Goal: Communication & Community: Answer question/provide support

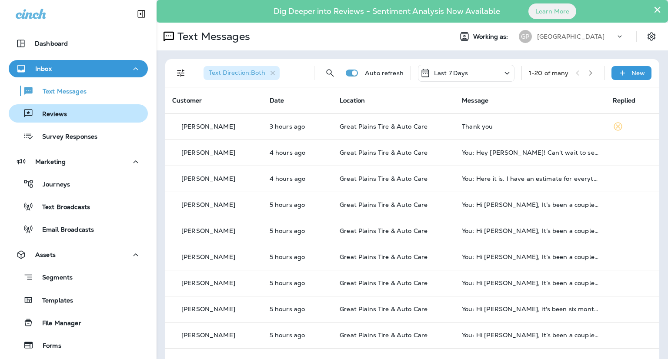
click at [63, 114] on p "Reviews" at bounding box center [49, 114] width 33 height 8
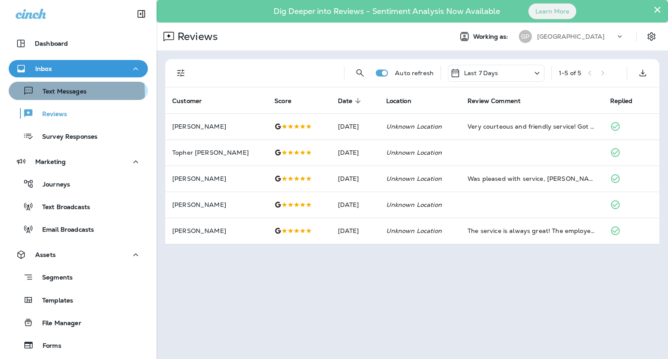
click at [57, 93] on p "Text Messages" at bounding box center [60, 92] width 53 height 8
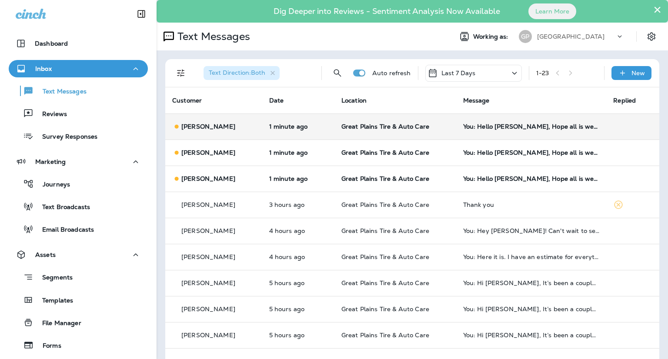
click at [510, 133] on td "You: Hello [PERSON_NAME], Hope all is well! This is [PERSON_NAME] at [GEOGRAPHI…" at bounding box center [531, 126] width 150 height 26
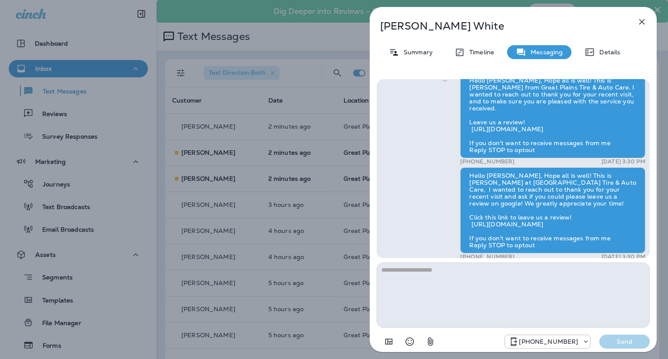
scroll to position [-13, 0]
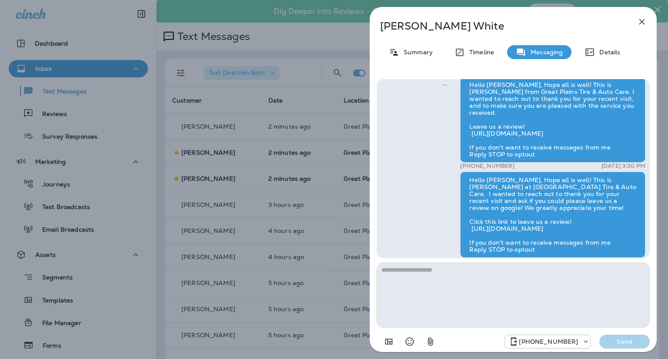
click at [306, 39] on div "[PERSON_NAME] Summary Timeline Messaging Details Hello [PERSON_NAME], Hope all …" at bounding box center [334, 179] width 668 height 359
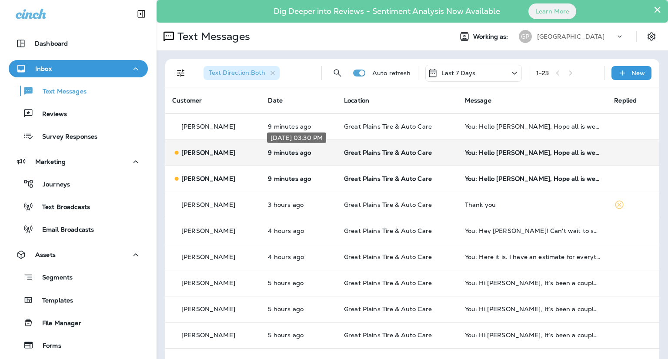
click at [271, 155] on p "9 minutes ago" at bounding box center [299, 152] width 62 height 7
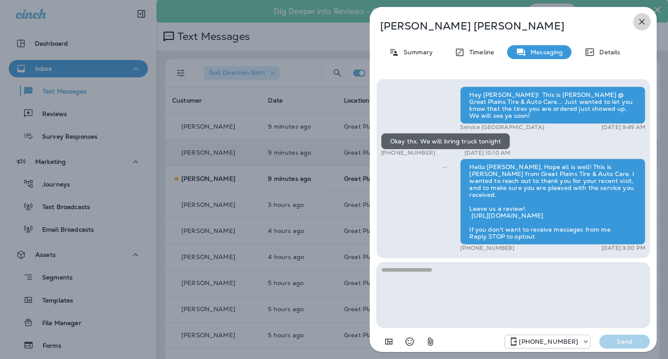
click at [642, 21] on icon "button" at bounding box center [642, 22] width 6 height 6
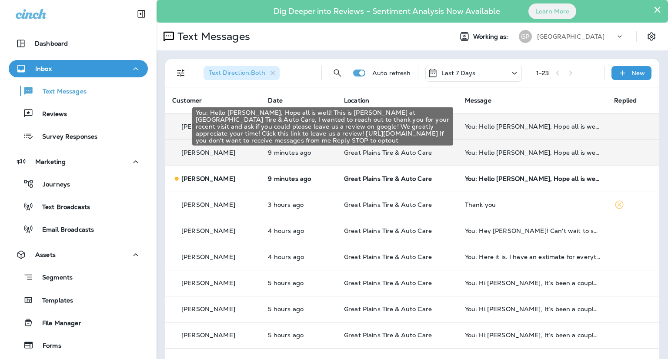
click at [543, 124] on div "You: Hello [PERSON_NAME], Hope all is well! This is [PERSON_NAME] at [GEOGRAPHI…" at bounding box center [533, 126] width 136 height 7
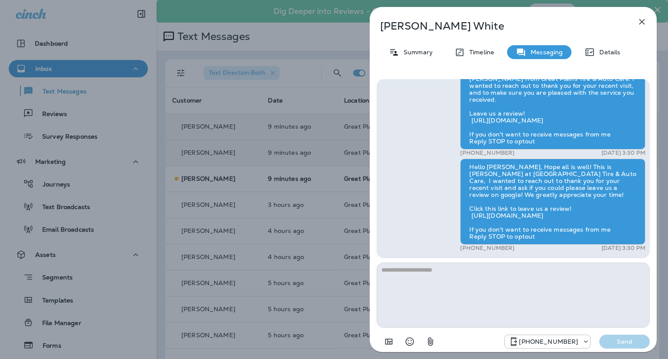
click at [644, 19] on icon "button" at bounding box center [641, 22] width 10 height 10
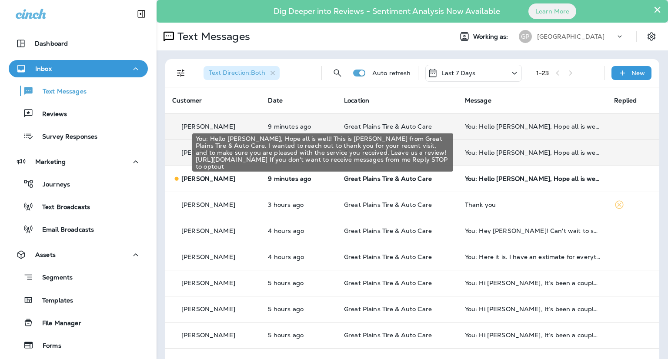
click at [502, 152] on div "You: Hello [PERSON_NAME], Hope all is well! This is [PERSON_NAME] from Great Pl…" at bounding box center [533, 152] width 136 height 7
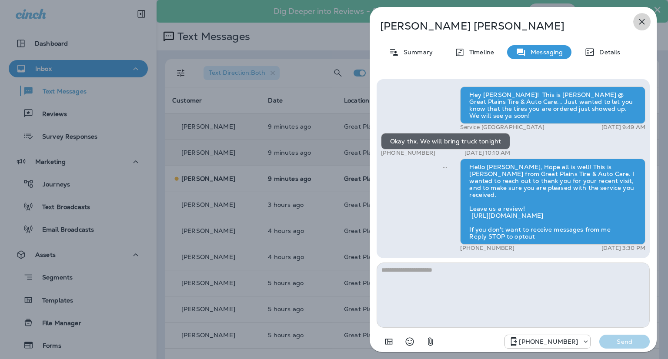
click at [642, 20] on icon "button" at bounding box center [641, 22] width 10 height 10
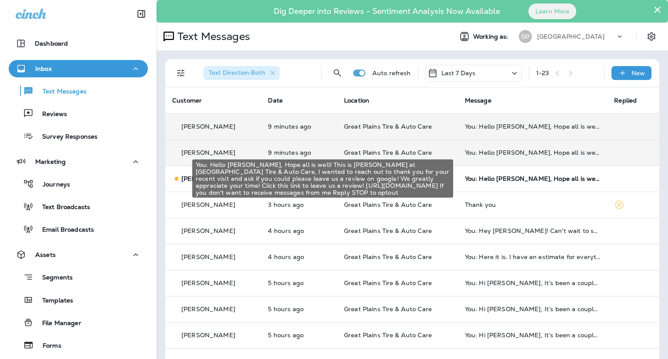
click at [492, 176] on div "You: Hello [PERSON_NAME], Hope all is well! This is [PERSON_NAME] at [GEOGRAPHI…" at bounding box center [533, 178] width 136 height 7
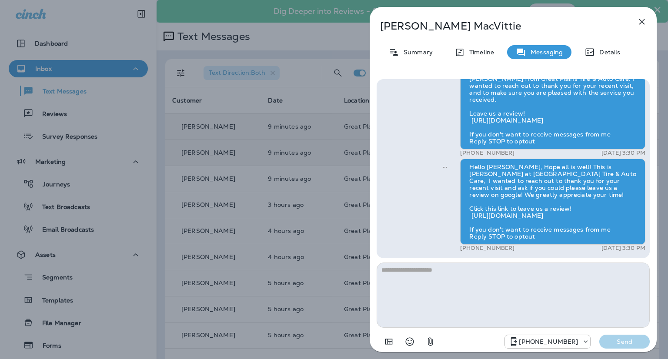
click at [643, 24] on icon "button" at bounding box center [641, 22] width 10 height 10
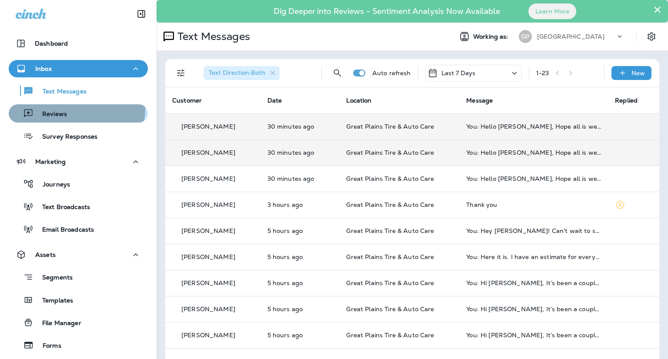
click at [70, 109] on div "Reviews" at bounding box center [78, 113] width 132 height 13
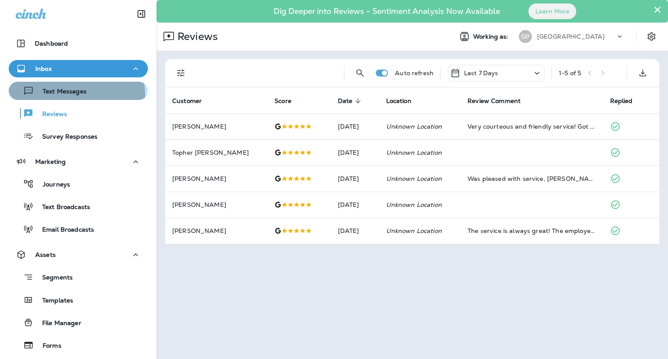
click at [61, 96] on div "Text Messages" at bounding box center [49, 90] width 74 height 13
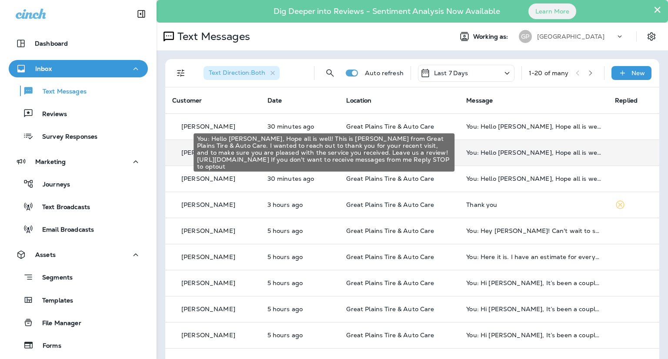
click at [491, 150] on div "You: Hello [PERSON_NAME], Hope all is well! This is [PERSON_NAME] from Great Pl…" at bounding box center [533, 152] width 135 height 7
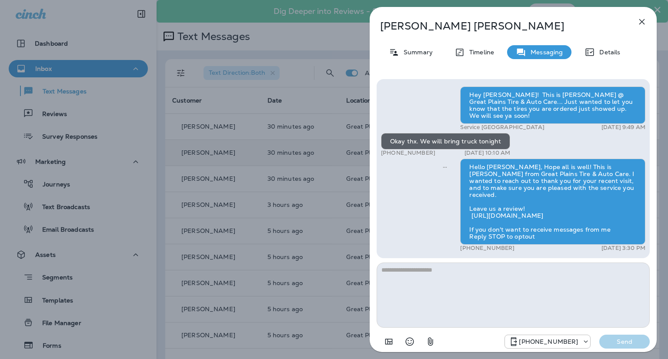
click at [254, 172] on div "[PERSON_NAME] Summary Timeline Messaging Details Hey [PERSON_NAME]! This is [PE…" at bounding box center [334, 179] width 668 height 359
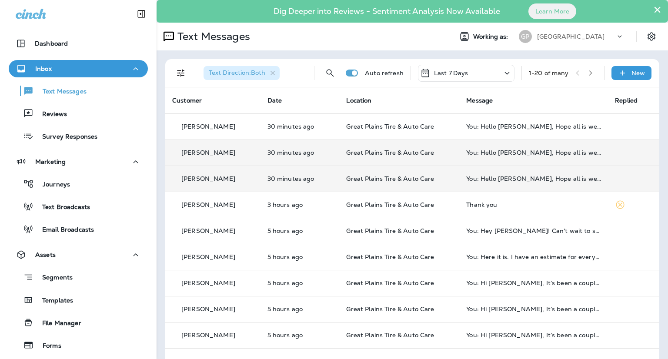
click at [285, 186] on td "30 minutes ago" at bounding box center [299, 179] width 79 height 26
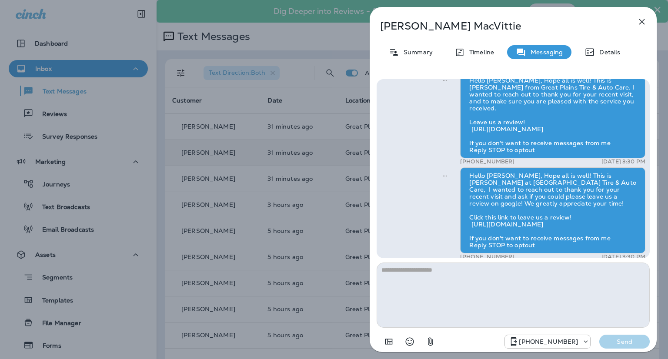
scroll to position [-13, 0]
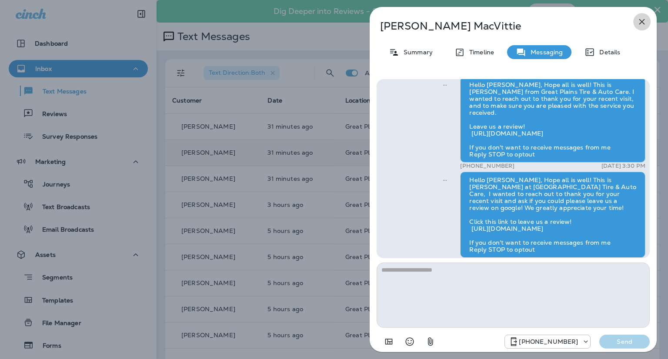
click at [641, 24] on icon "button" at bounding box center [641, 22] width 10 height 10
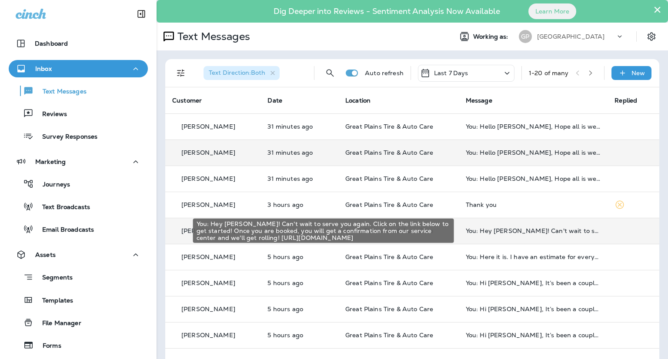
click at [487, 232] on div "You: Hey [PERSON_NAME]! Can't wait to serve you again. Click on the link below …" at bounding box center [533, 230] width 135 height 7
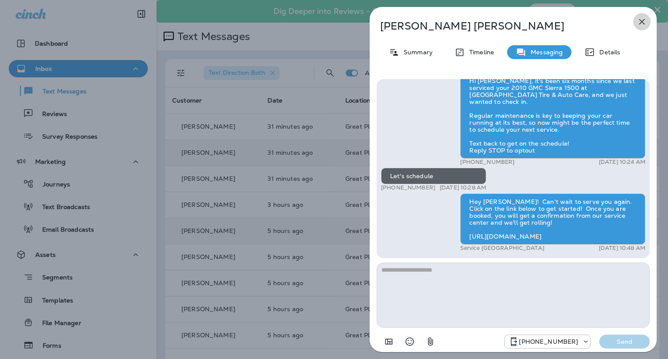
click at [640, 23] on icon "button" at bounding box center [641, 22] width 10 height 10
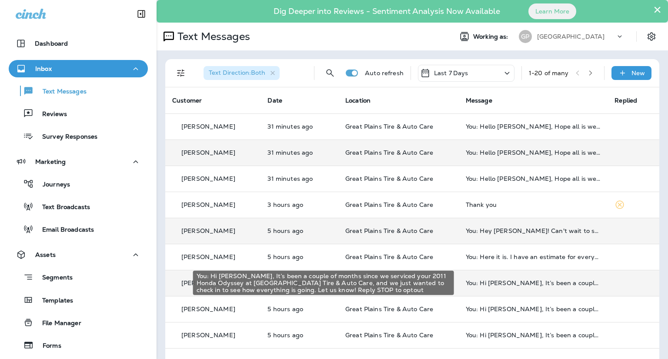
click at [466, 280] on div "You: Hi [PERSON_NAME], It’s been a couple of months since we serviced your 2011…" at bounding box center [533, 283] width 135 height 7
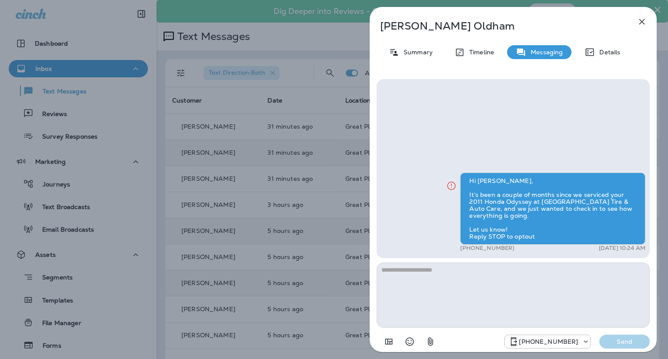
click at [643, 22] on icon "button" at bounding box center [641, 22] width 10 height 10
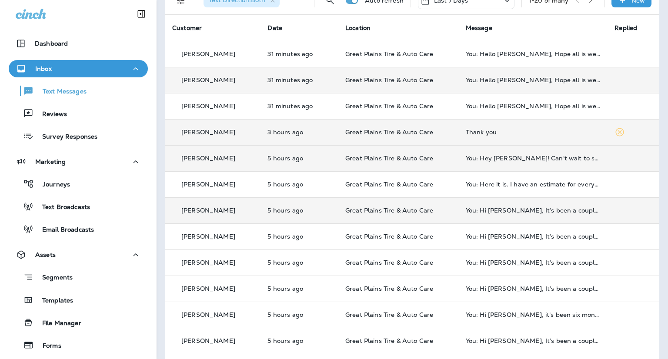
scroll to position [87, 0]
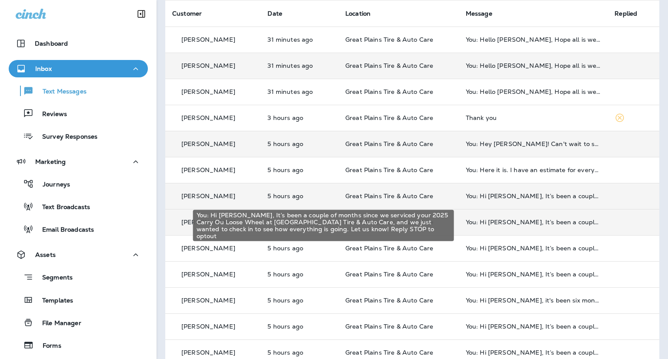
click at [478, 225] on div "You: Hi [PERSON_NAME], It’s been a couple of months since we serviced your 2025…" at bounding box center [533, 222] width 135 height 7
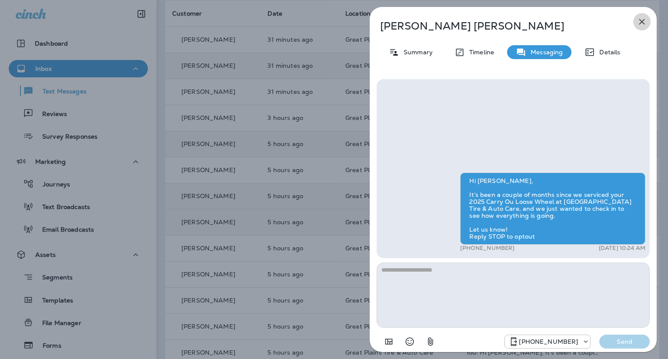
click at [640, 18] on icon "button" at bounding box center [641, 22] width 10 height 10
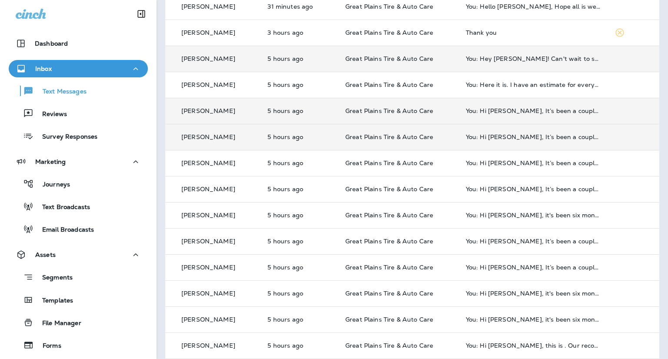
scroll to position [174, 0]
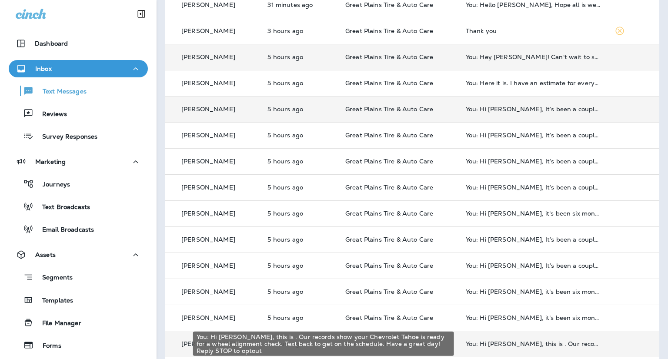
click at [514, 345] on div "You: Hi [PERSON_NAME], this is . Our records show your Chevrolet Tahoe is ready…" at bounding box center [533, 343] width 135 height 7
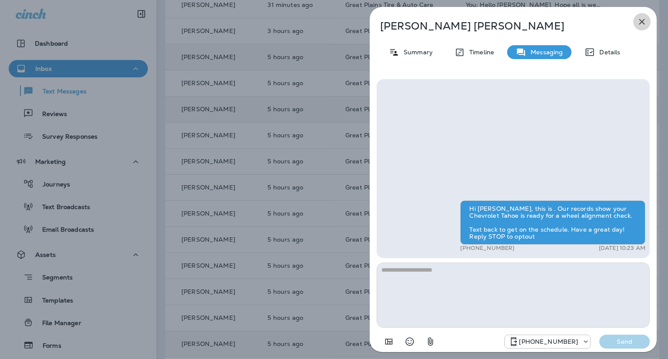
click at [642, 20] on icon "button" at bounding box center [641, 22] width 10 height 10
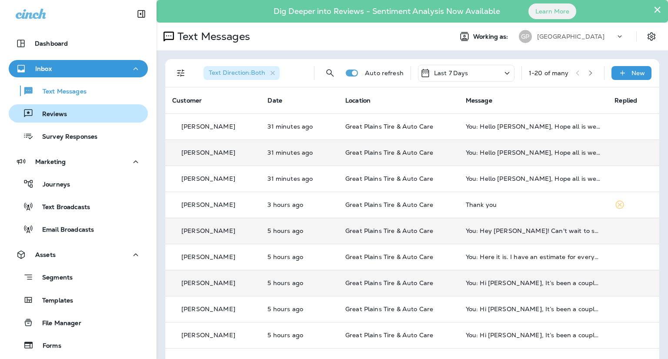
click at [76, 122] on button "Reviews" at bounding box center [78, 113] width 139 height 18
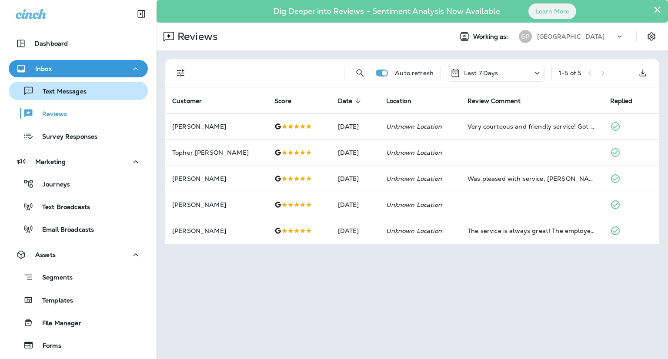
click at [95, 91] on div "Text Messages" at bounding box center [78, 90] width 132 height 13
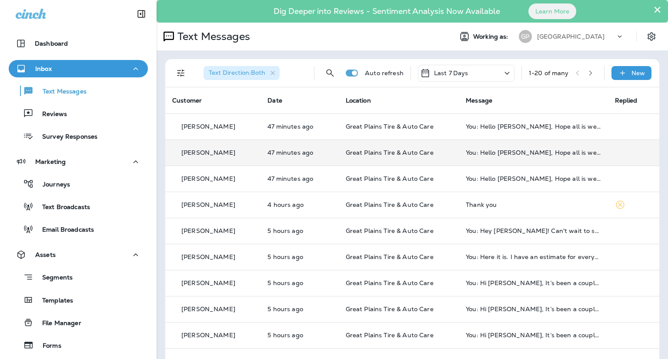
click at [526, 156] on td "You: Hello [PERSON_NAME], Hope all is well! This is [PERSON_NAME] from Great Pl…" at bounding box center [533, 153] width 149 height 26
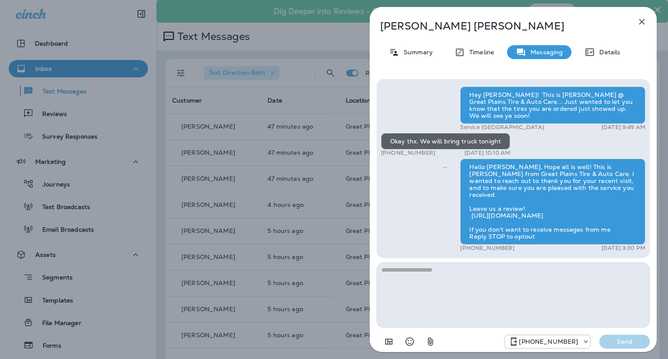
click at [440, 277] on textarea at bounding box center [512, 295] width 273 height 65
type textarea "**********"
click at [625, 344] on p "Send" at bounding box center [624, 342] width 37 height 8
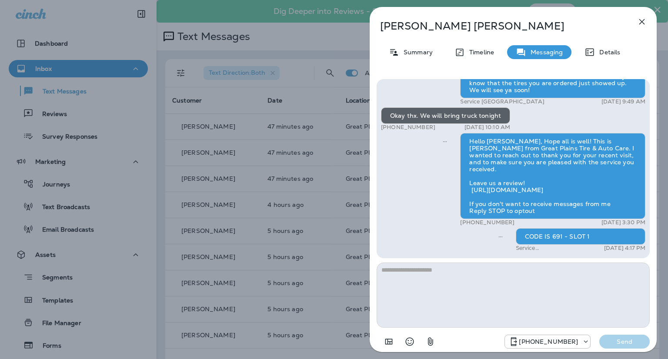
click at [330, 44] on div "[PERSON_NAME] Summary Timeline Messaging Details Hey [PERSON_NAME]! This is [PE…" at bounding box center [334, 179] width 668 height 359
